Goal: Communication & Community: Share content

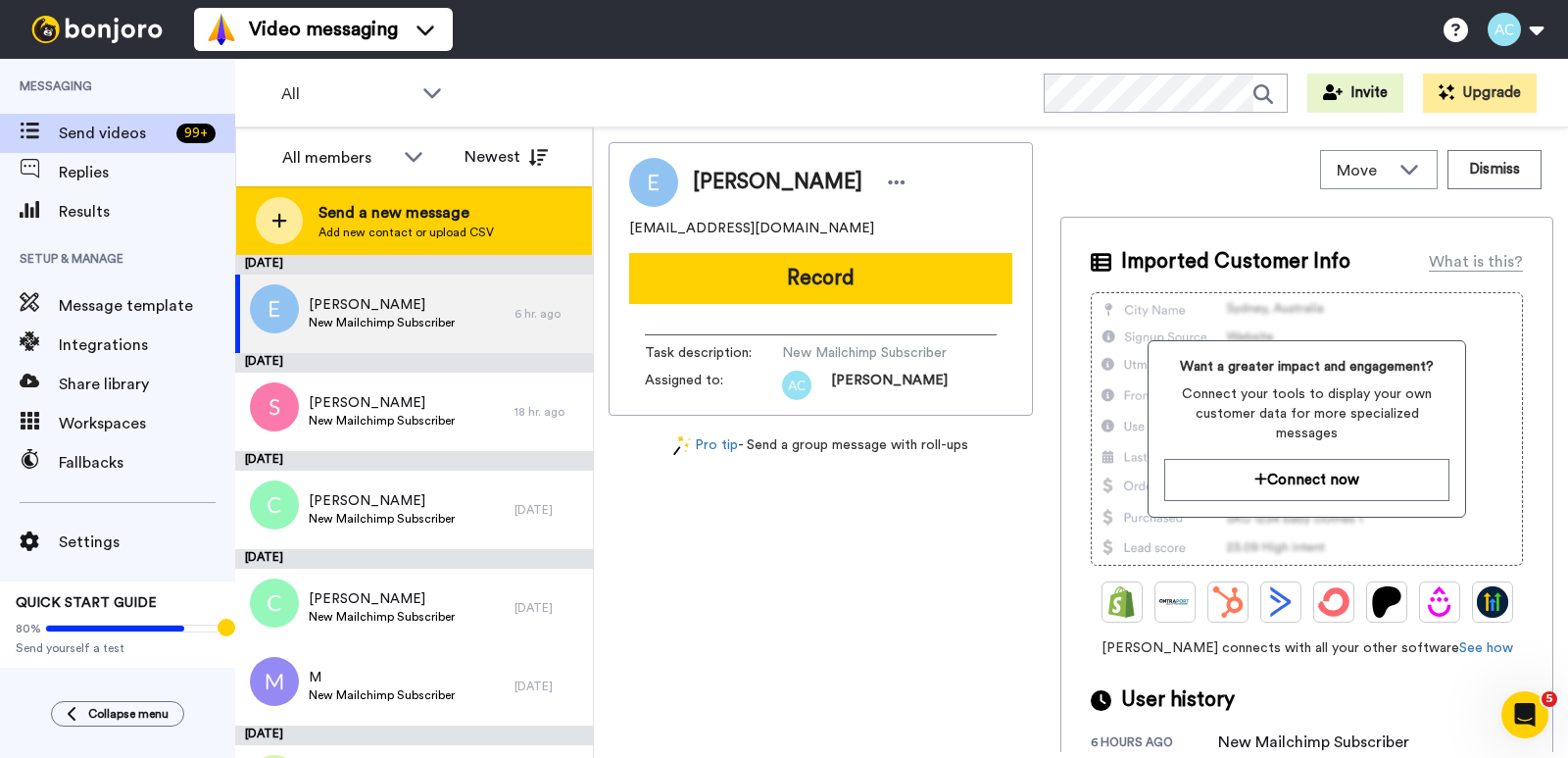
click at [373, 213] on span "Send a new message" at bounding box center [406, 213] width 175 height 24
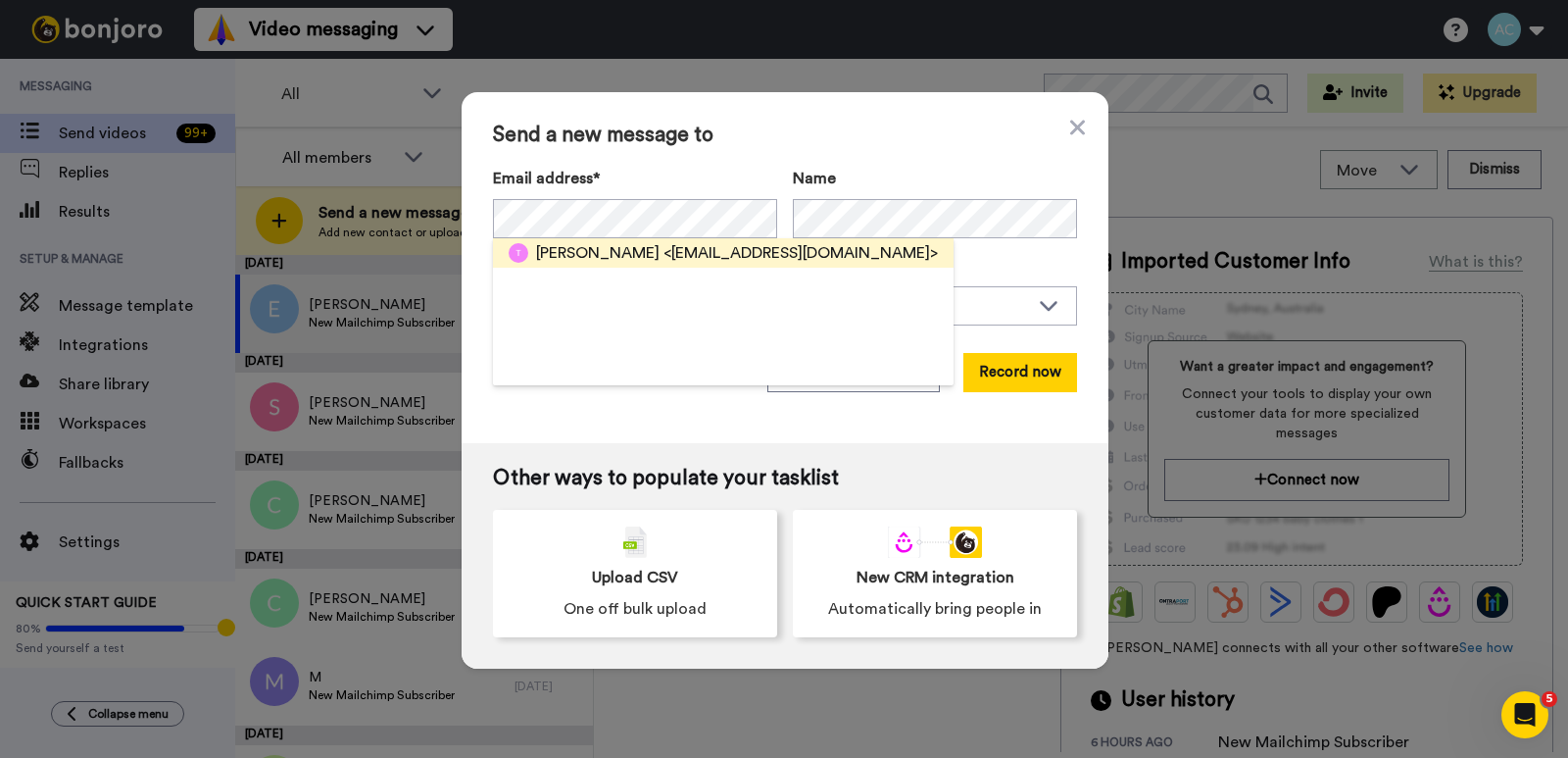
click at [663, 250] on span "<[EMAIL_ADDRESS][DOMAIN_NAME]>" at bounding box center [799, 253] width 274 height 24
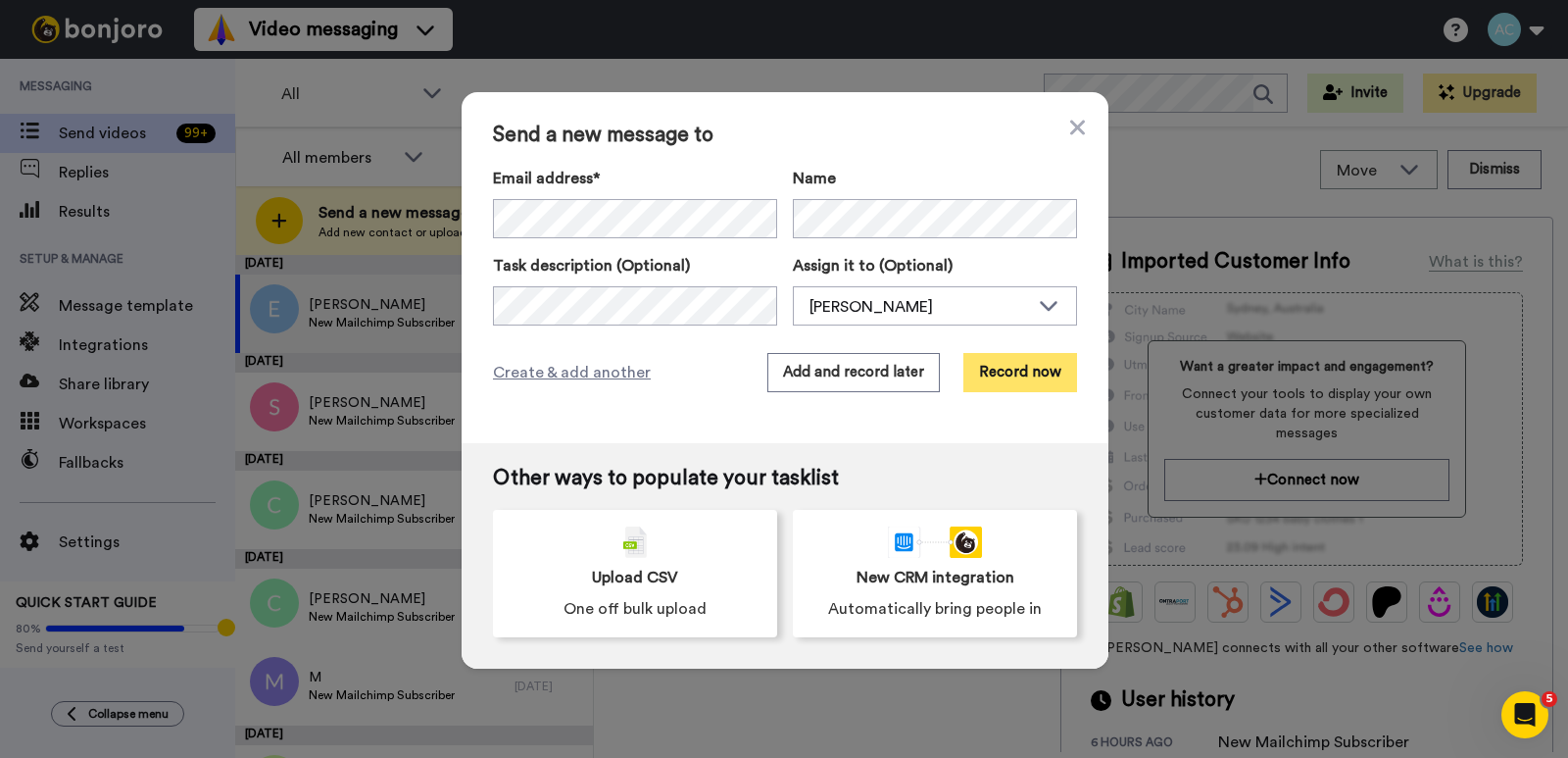
click at [1027, 378] on button "Record now" at bounding box center [1020, 372] width 114 height 39
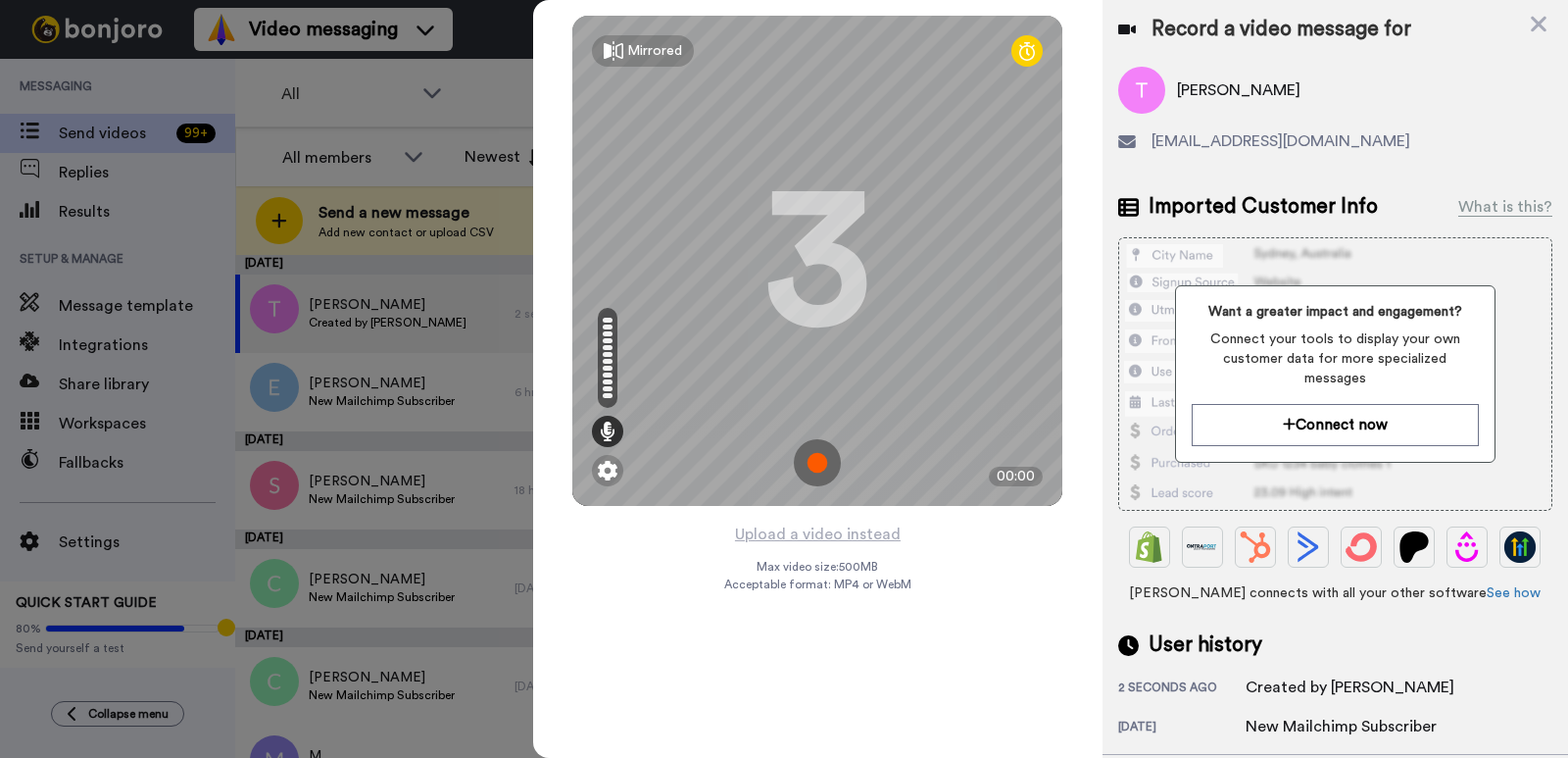
click at [821, 476] on img at bounding box center [816, 462] width 47 height 47
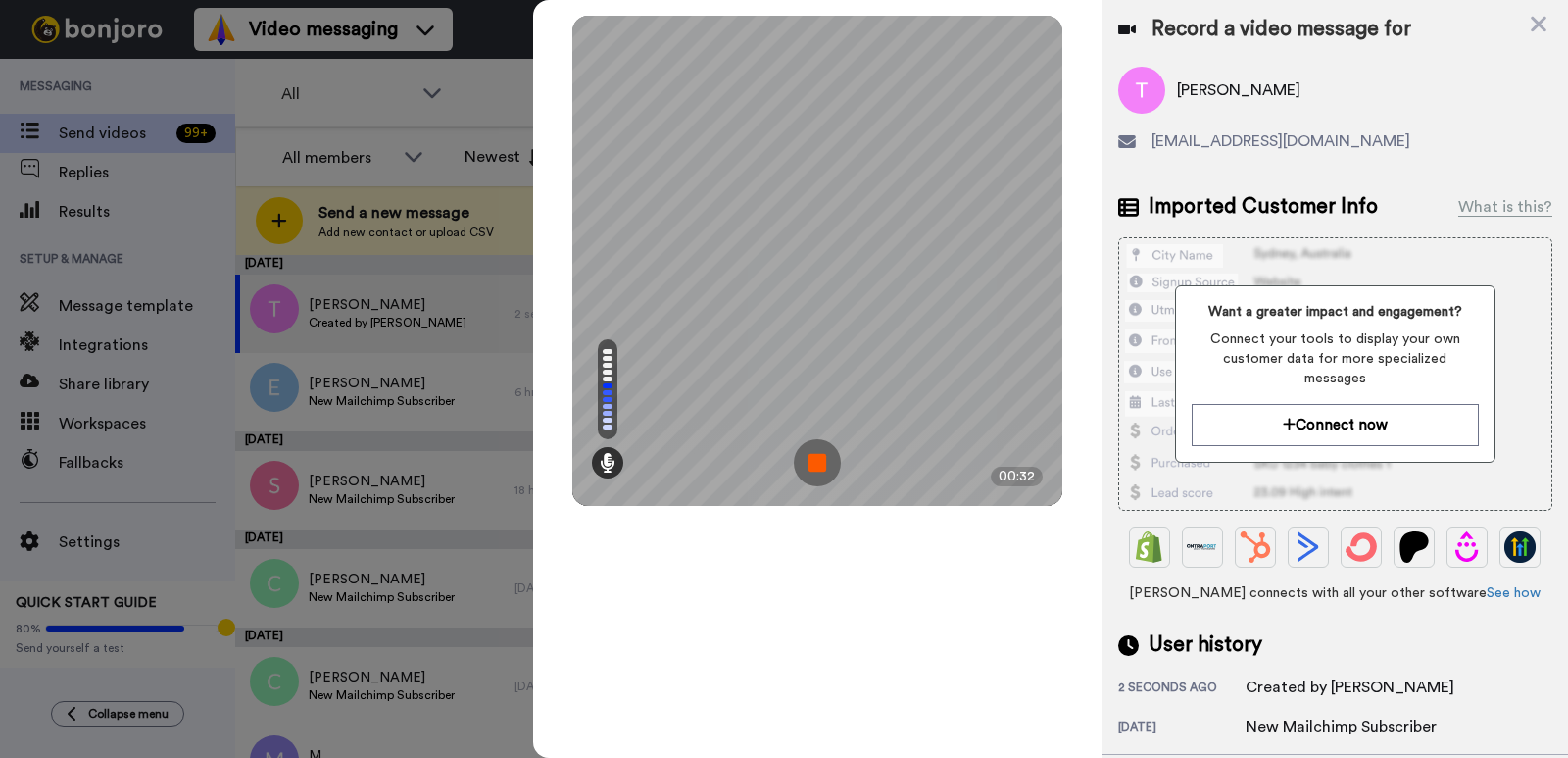
click at [821, 475] on img at bounding box center [816, 462] width 47 height 47
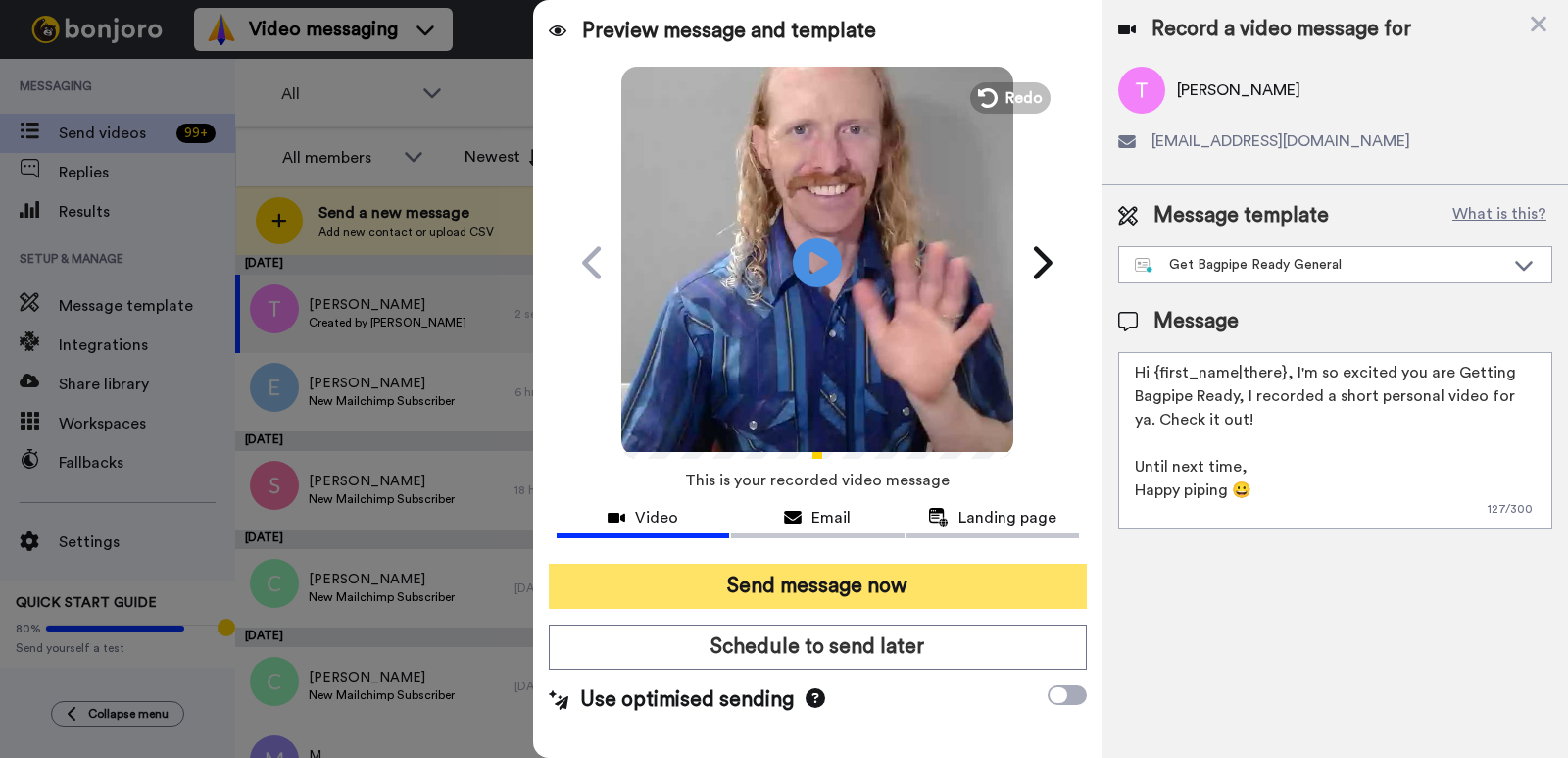
click at [775, 585] on button "Send message now" at bounding box center [817, 585] width 538 height 45
